Goal: Browse casually

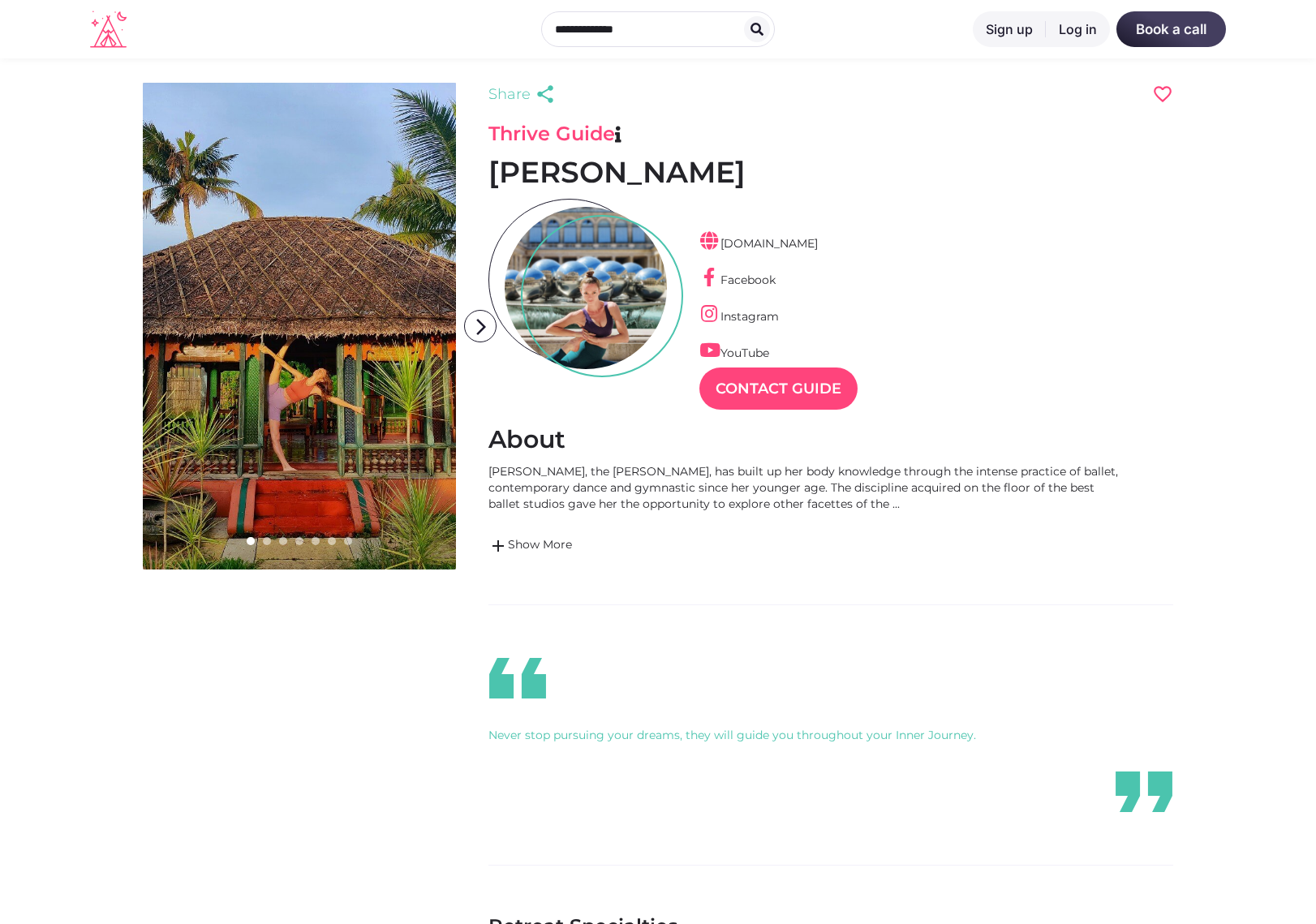
scroll to position [39, 70]
click at [320, 418] on link at bounding box center [299, 326] width 313 height 486
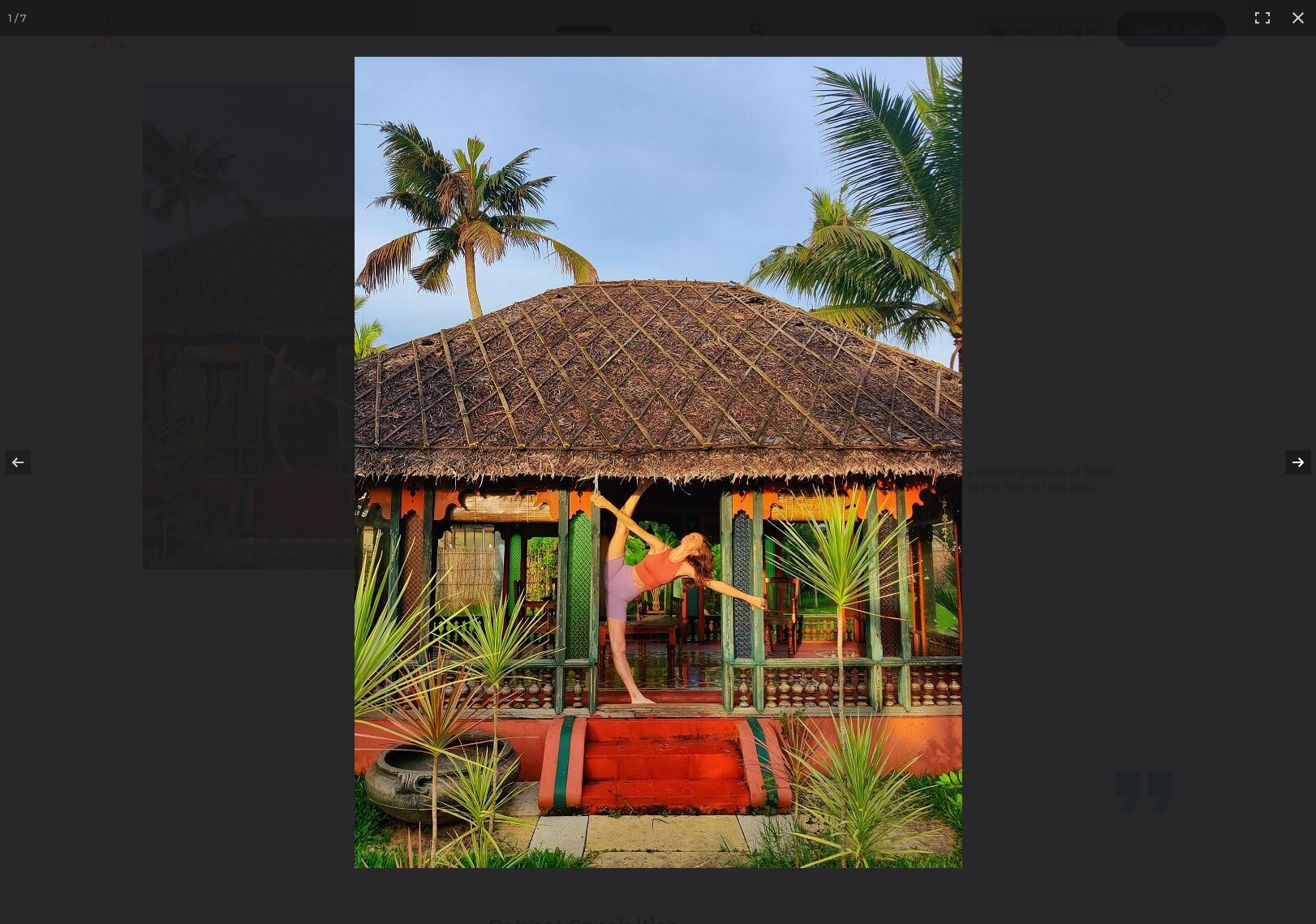
click at [1295, 462] on button at bounding box center [1287, 462] width 57 height 81
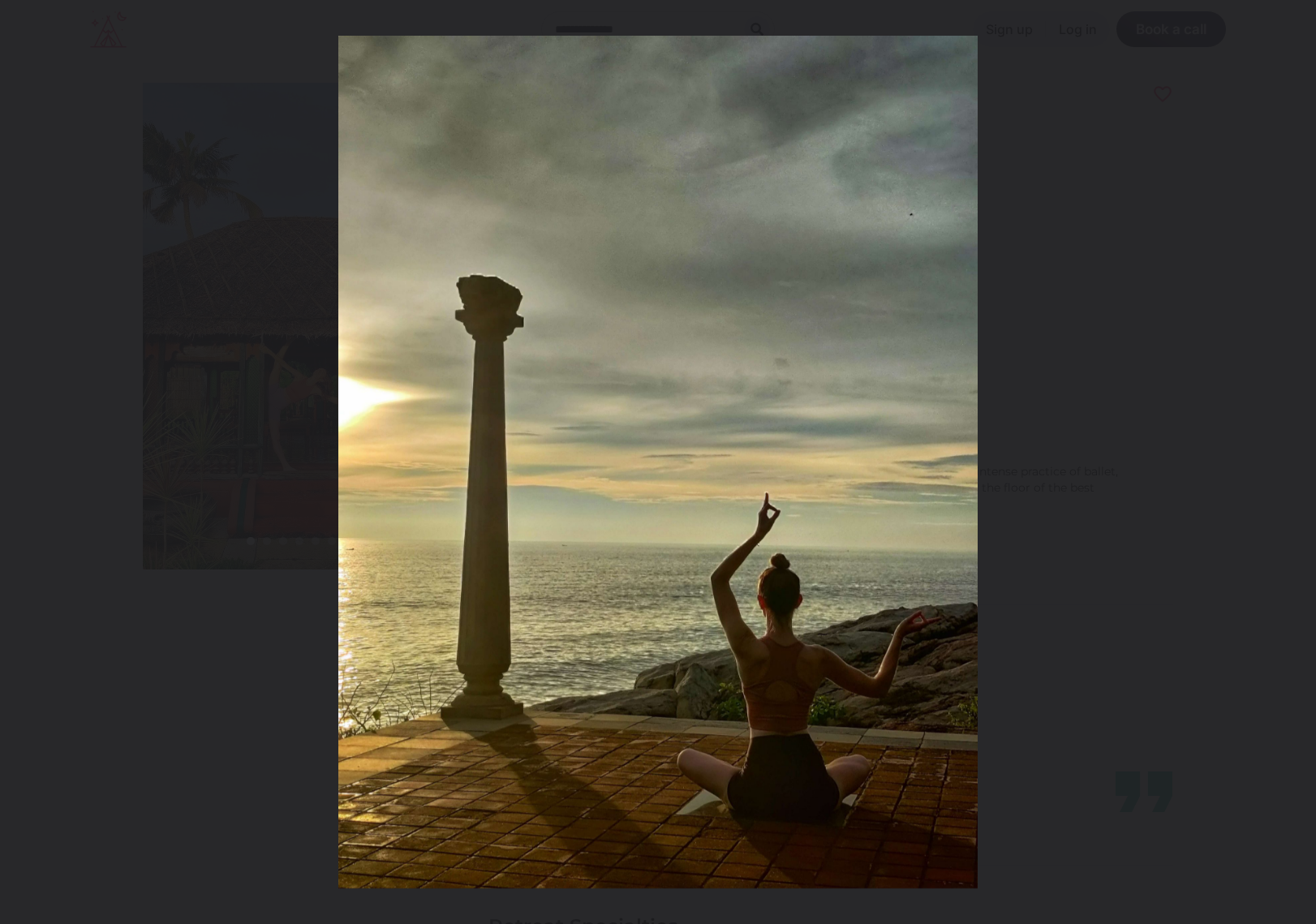
click at [1295, 462] on button at bounding box center [1287, 462] width 57 height 81
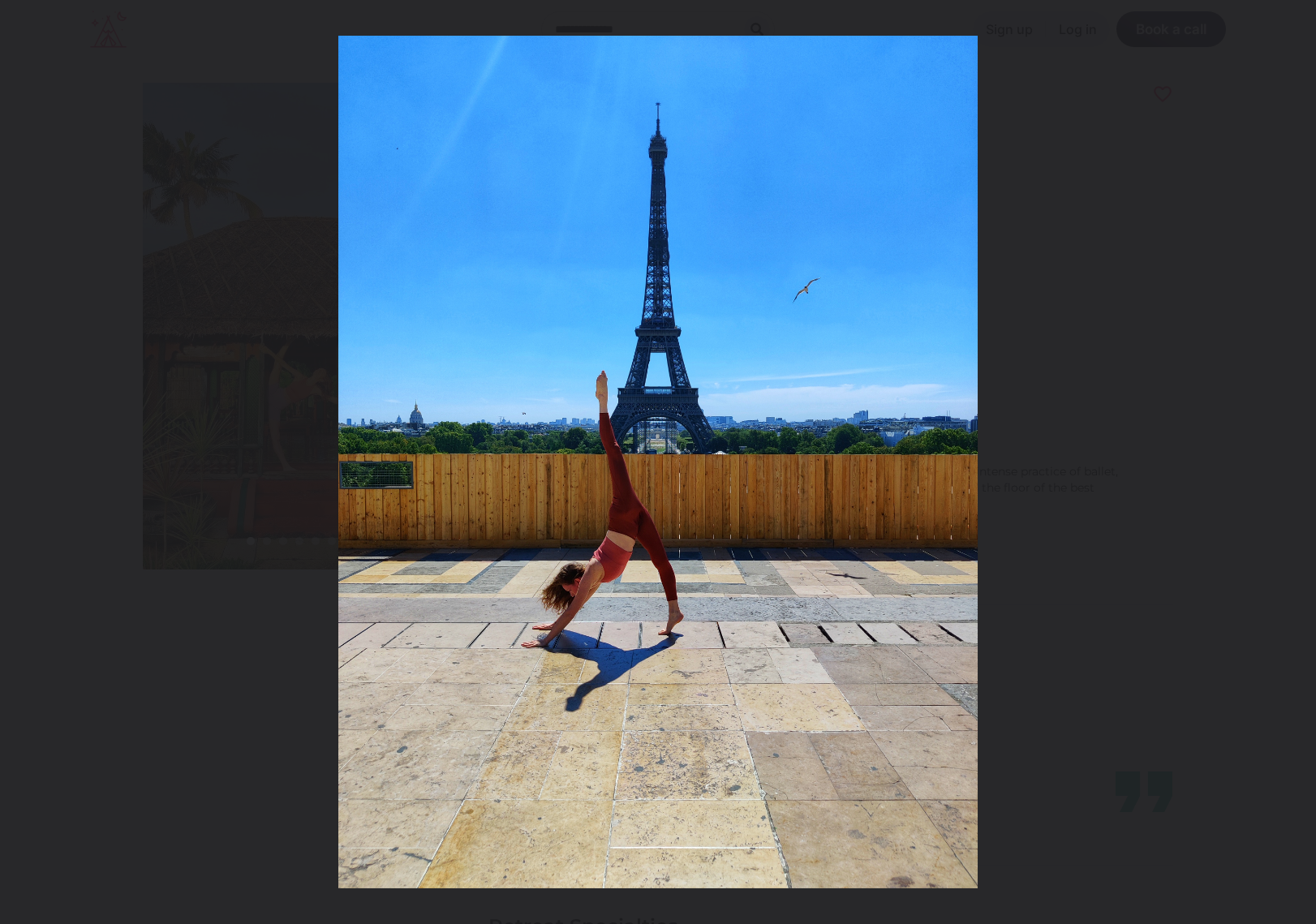
click at [1295, 462] on button at bounding box center [1287, 462] width 57 height 81
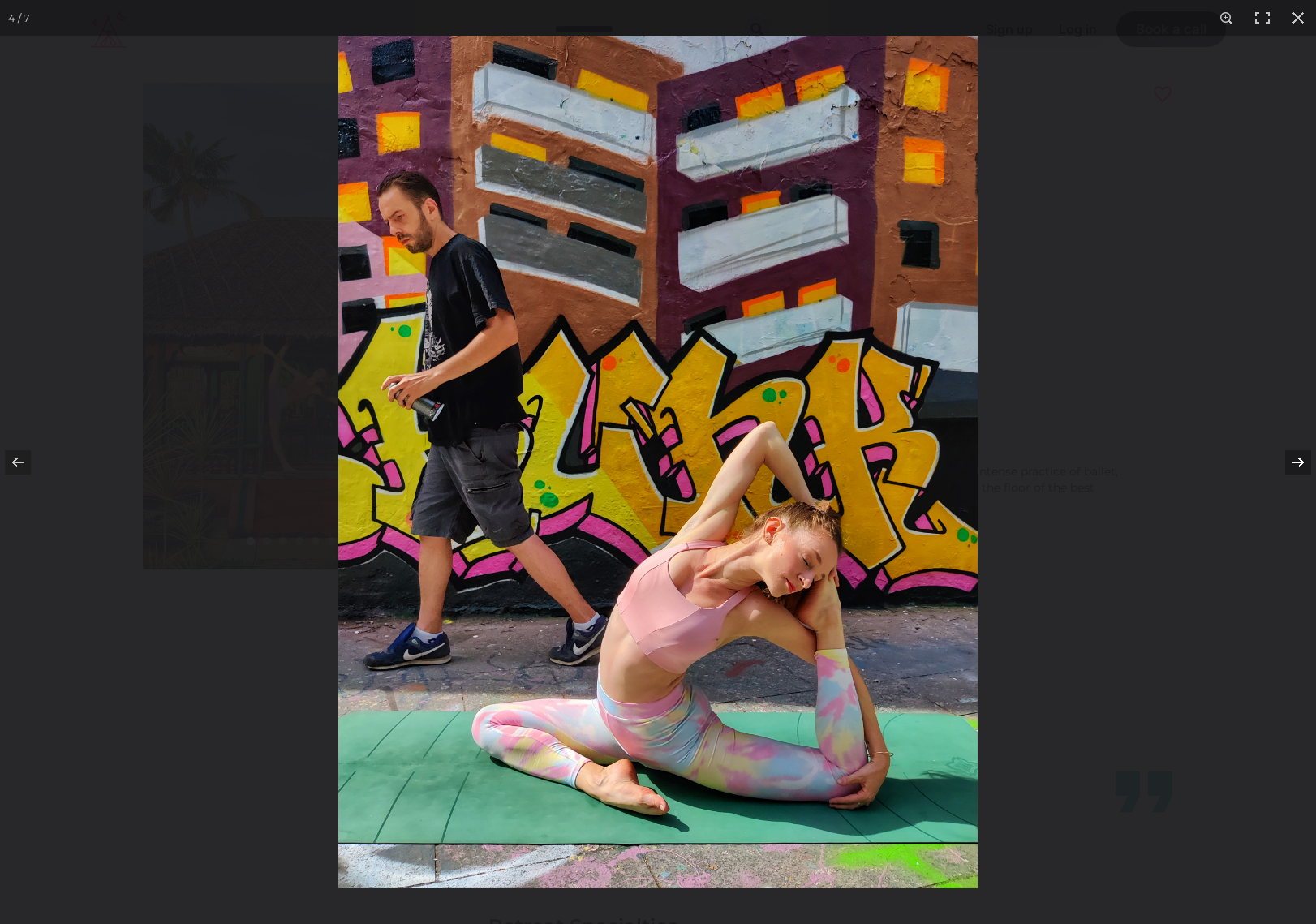
click at [1295, 462] on button at bounding box center [1287, 462] width 57 height 81
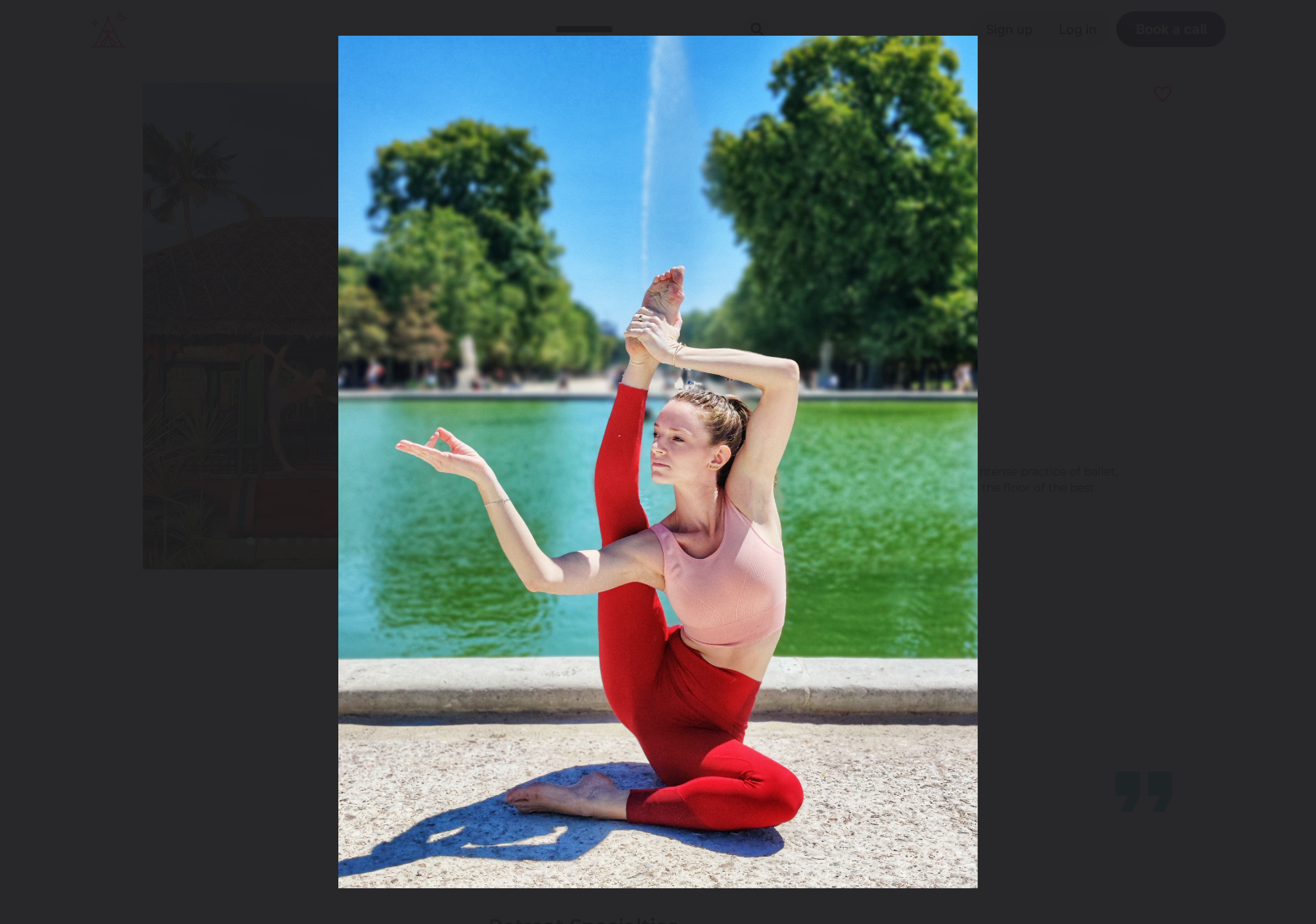
click at [1295, 462] on button at bounding box center [1287, 462] width 57 height 81
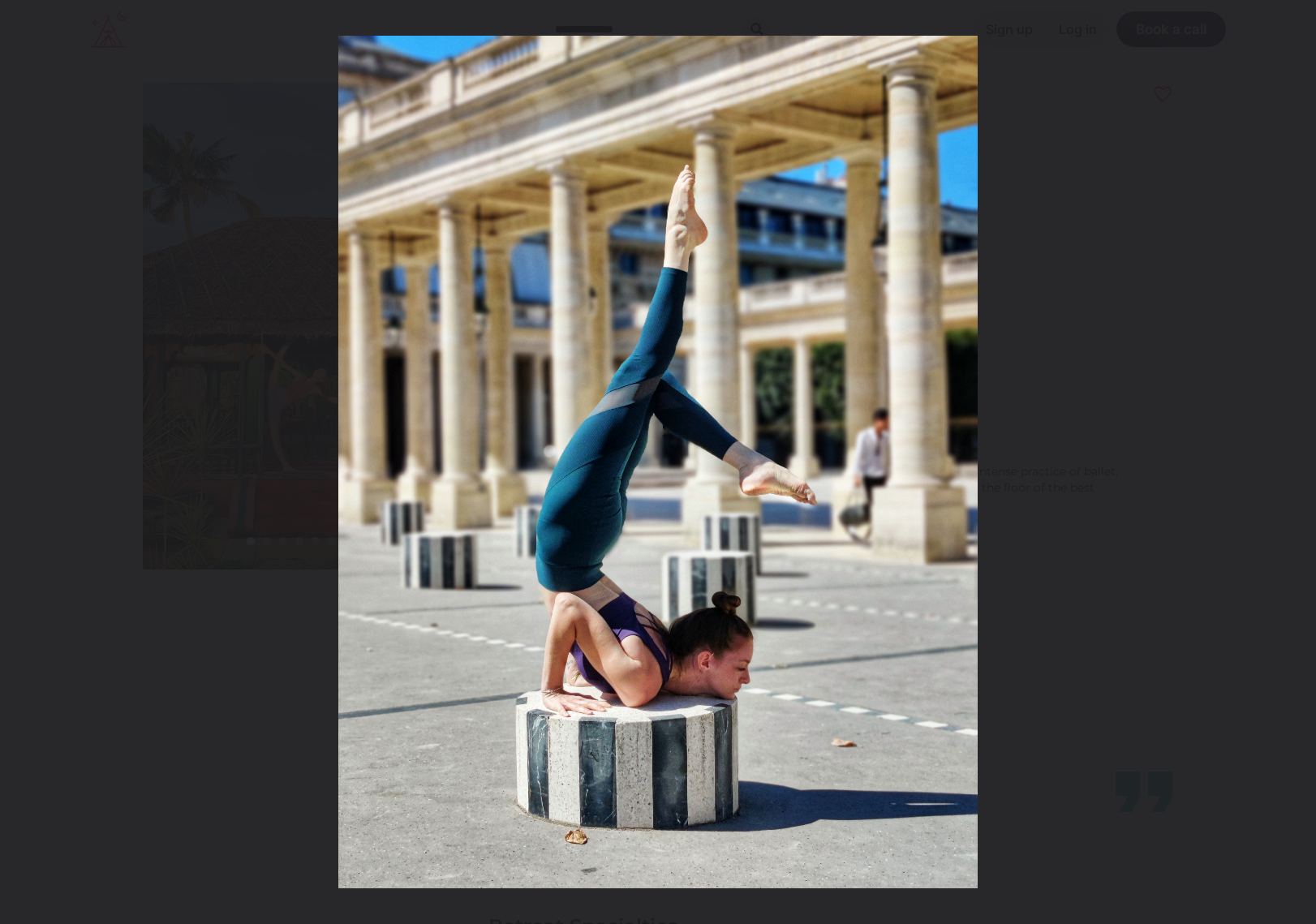
click at [1295, 462] on button at bounding box center [1287, 462] width 57 height 81
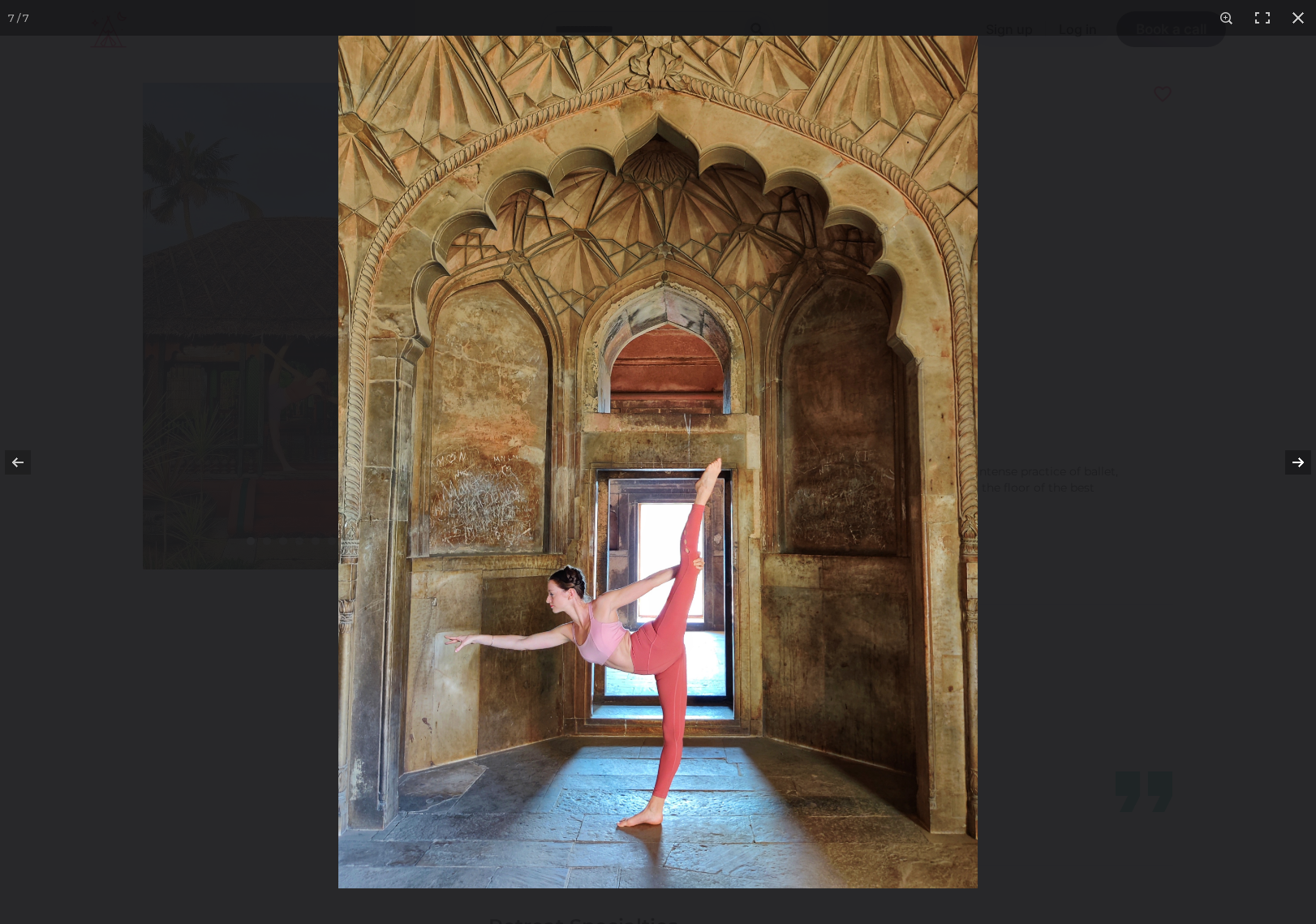
click at [1294, 462] on button at bounding box center [1287, 462] width 57 height 81
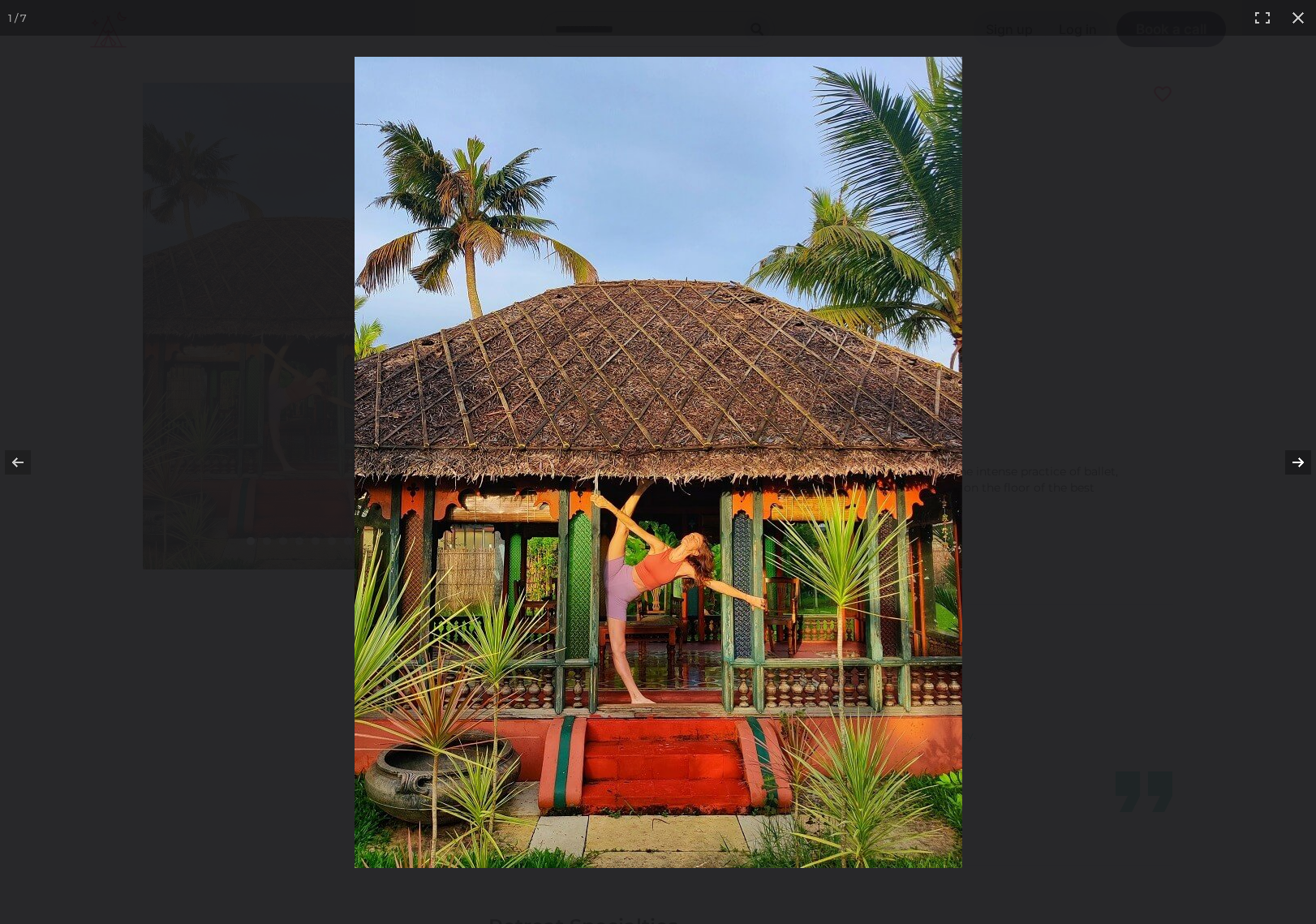
click at [1294, 462] on button at bounding box center [1287, 462] width 57 height 81
